Goal: Task Accomplishment & Management: Use online tool/utility

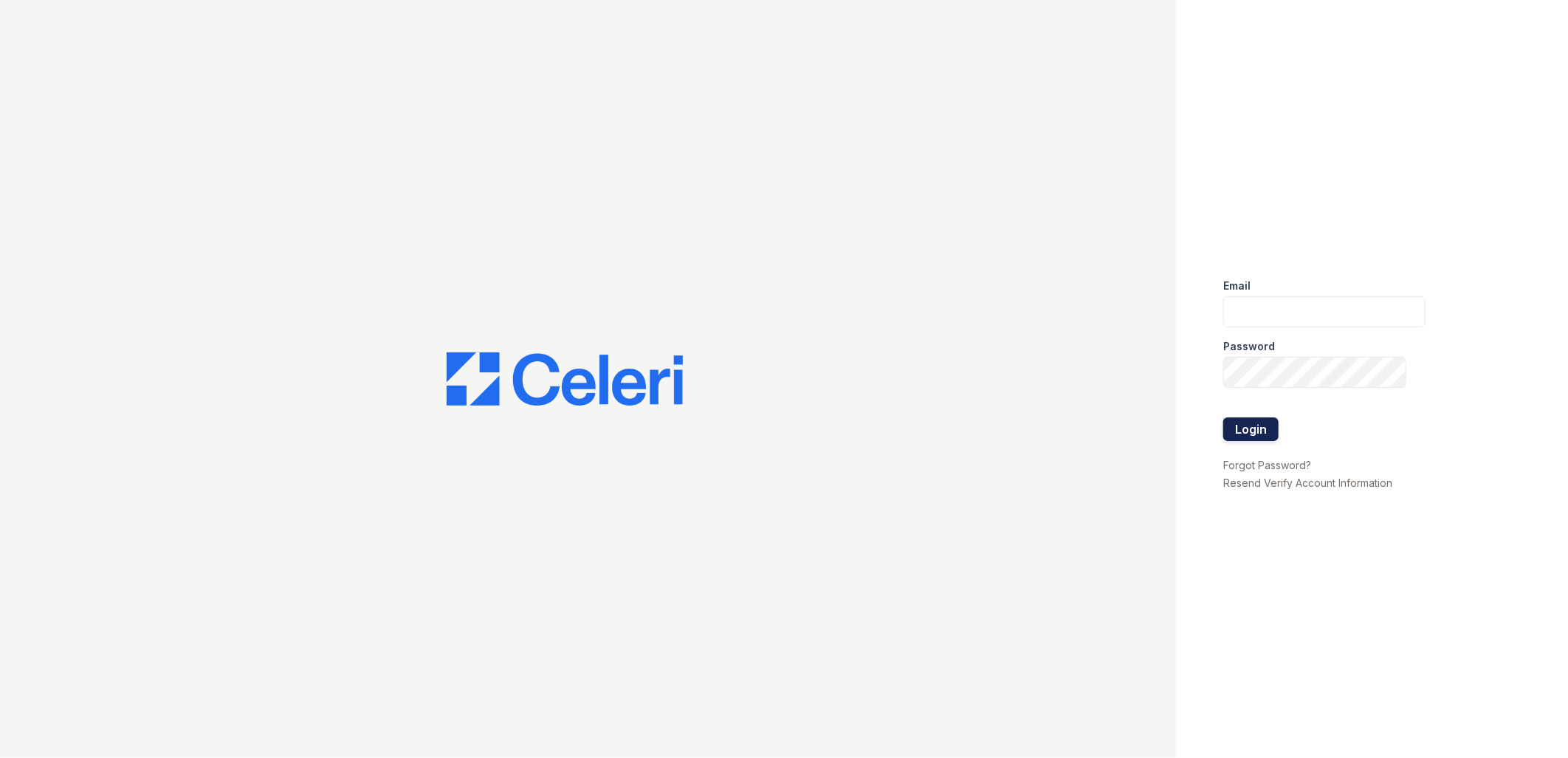
type input "[EMAIL_ADDRESS][DOMAIN_NAME]"
click at [1255, 426] on button "Login" at bounding box center [1251, 428] width 55 height 23
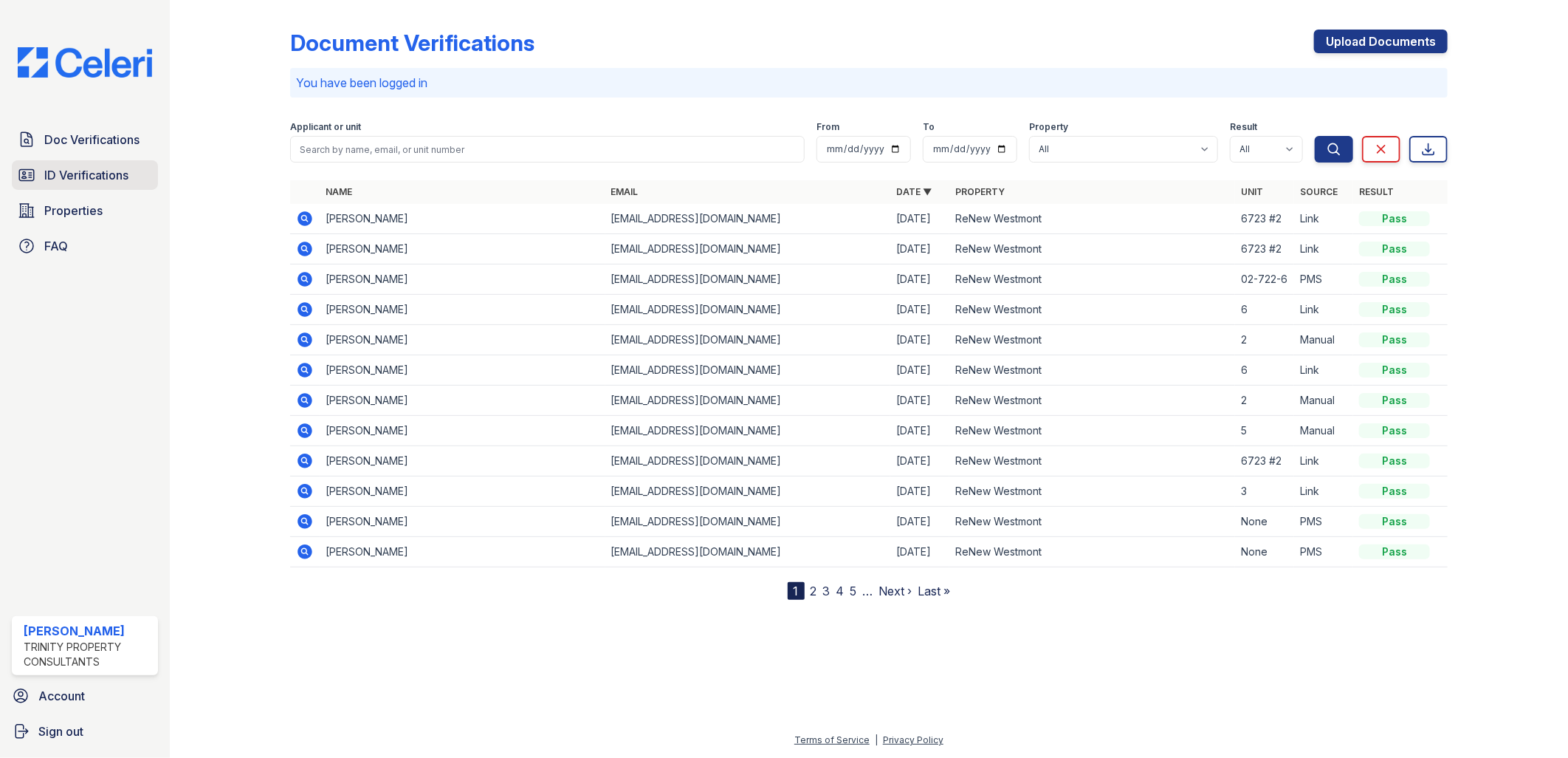
click at [85, 163] on link "ID Verifications" at bounding box center [85, 175] width 146 height 29
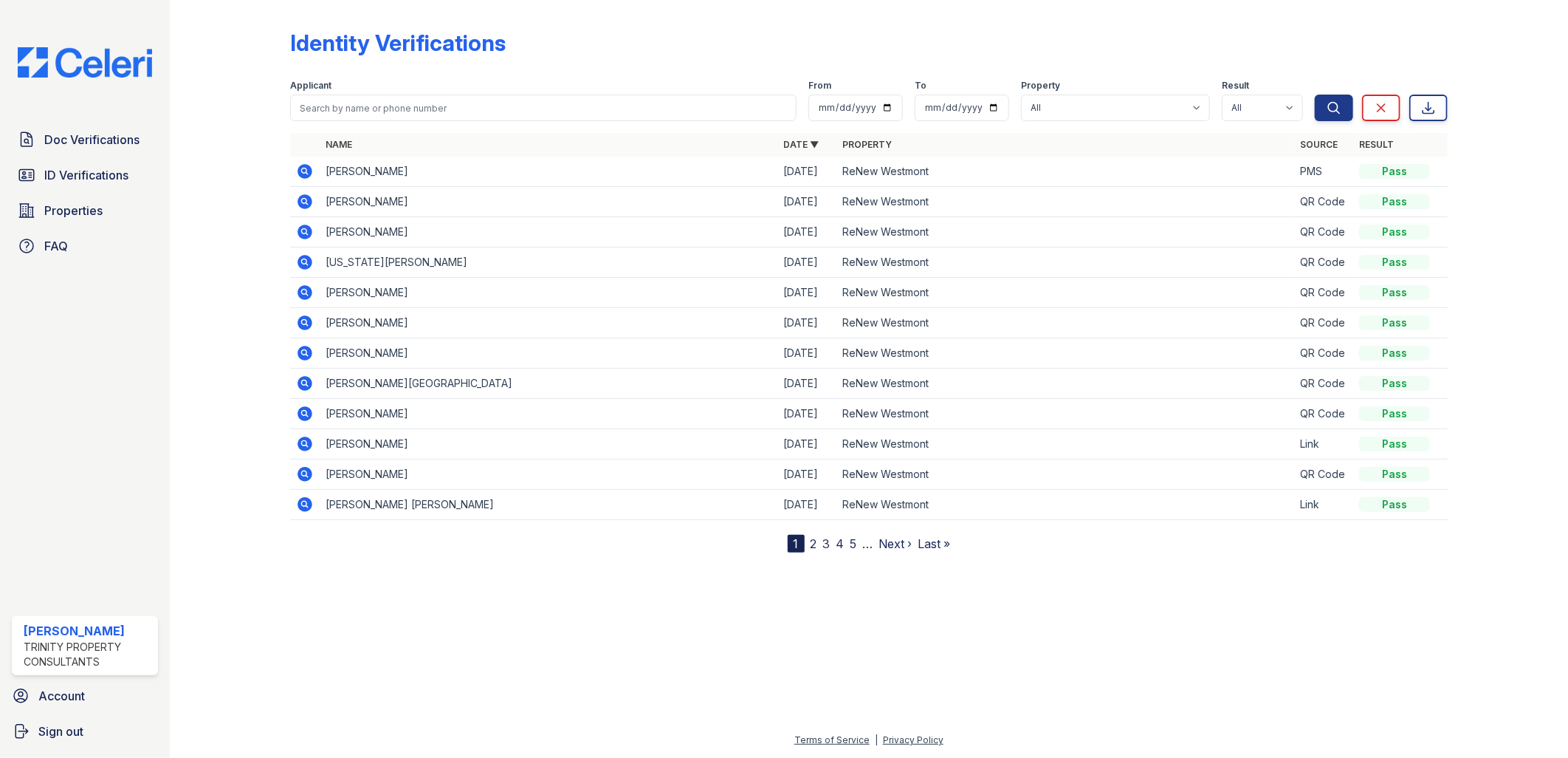
click at [69, 208] on span "Properties" at bounding box center [73, 210] width 59 height 18
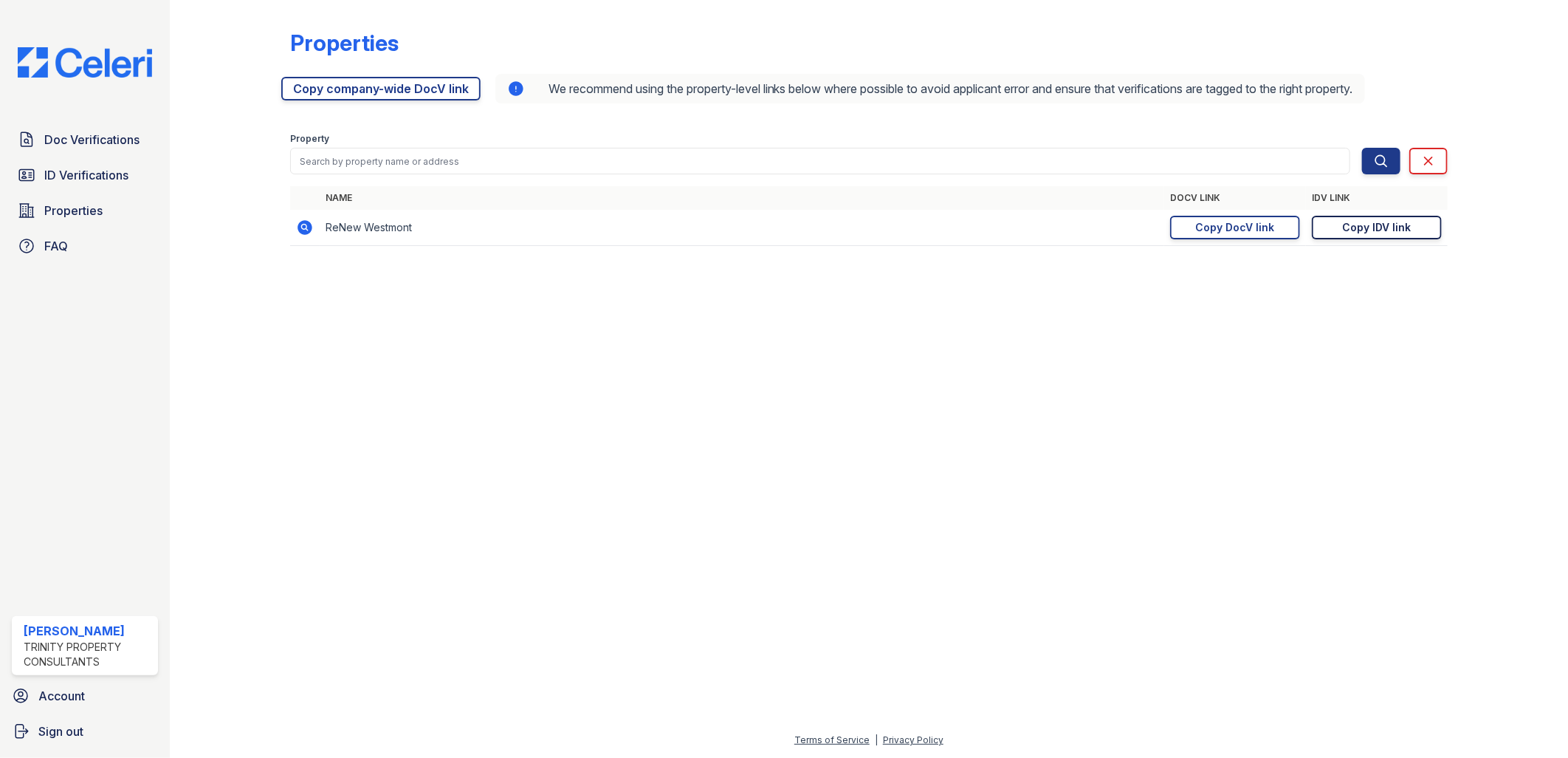
click at [1408, 225] on div "Copy IDV link" at bounding box center [1377, 227] width 69 height 15
click at [58, 138] on span "Doc Verifications" at bounding box center [91, 140] width 96 height 18
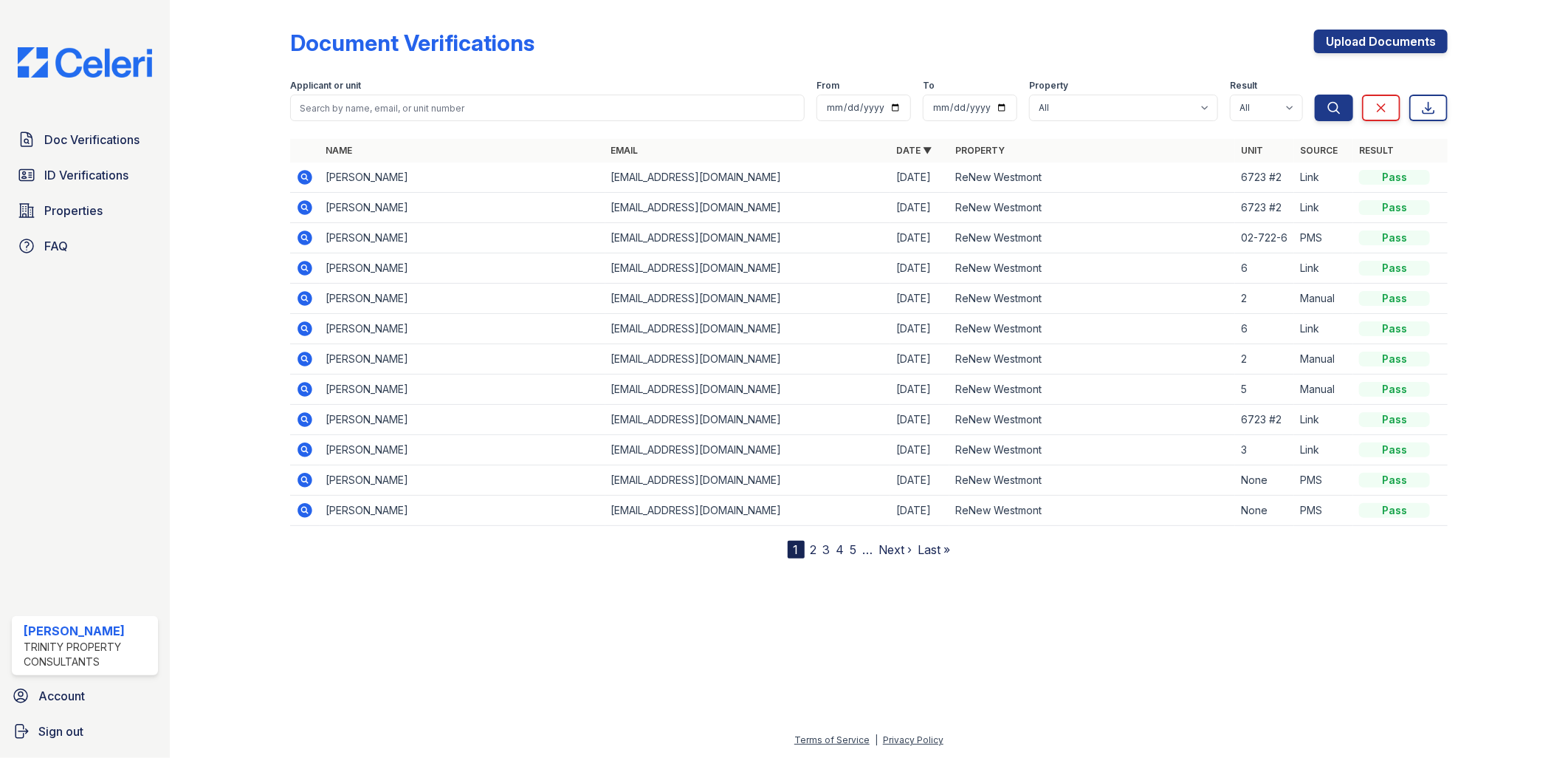
click at [654, 624] on div at bounding box center [869, 656] width 1351 height 149
click at [1047, 670] on div at bounding box center [869, 656] width 1351 height 149
